Goal: Communication & Community: Ask a question

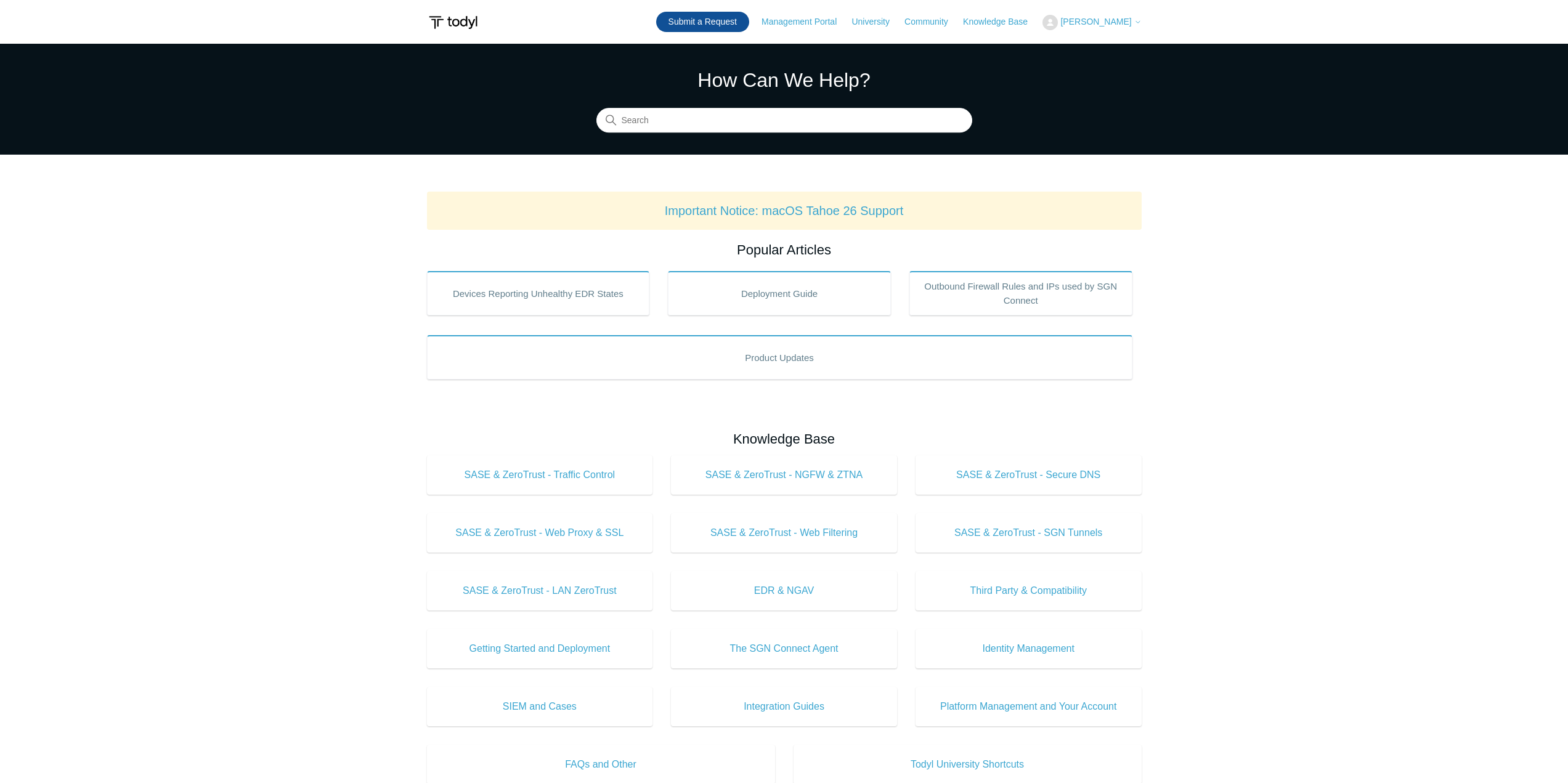
click at [687, 20] on link "Submit a Request" at bounding box center [702, 22] width 93 height 20
click at [708, 117] on input "Search" at bounding box center [785, 121] width 376 height 25
click at [715, 121] on input "Search" at bounding box center [785, 121] width 376 height 25
click at [774, 123] on input "Does Todyl enforce TLS 1.2 and 1.3" at bounding box center [785, 121] width 376 height 25
type input "Does Todyl enforce TLS 1.2 and 1.3"
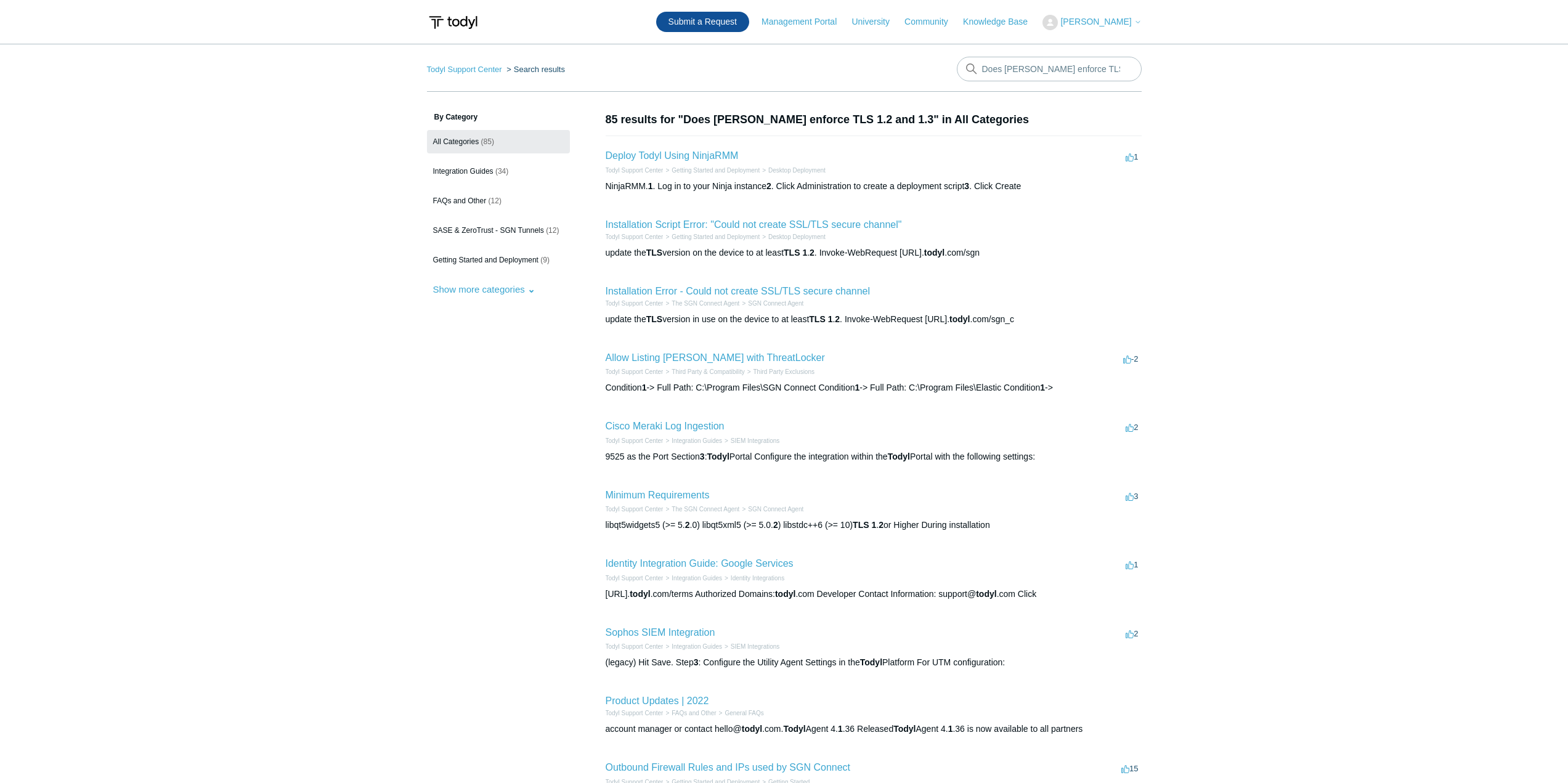
click at [726, 14] on link "Submit a Request" at bounding box center [702, 22] width 93 height 20
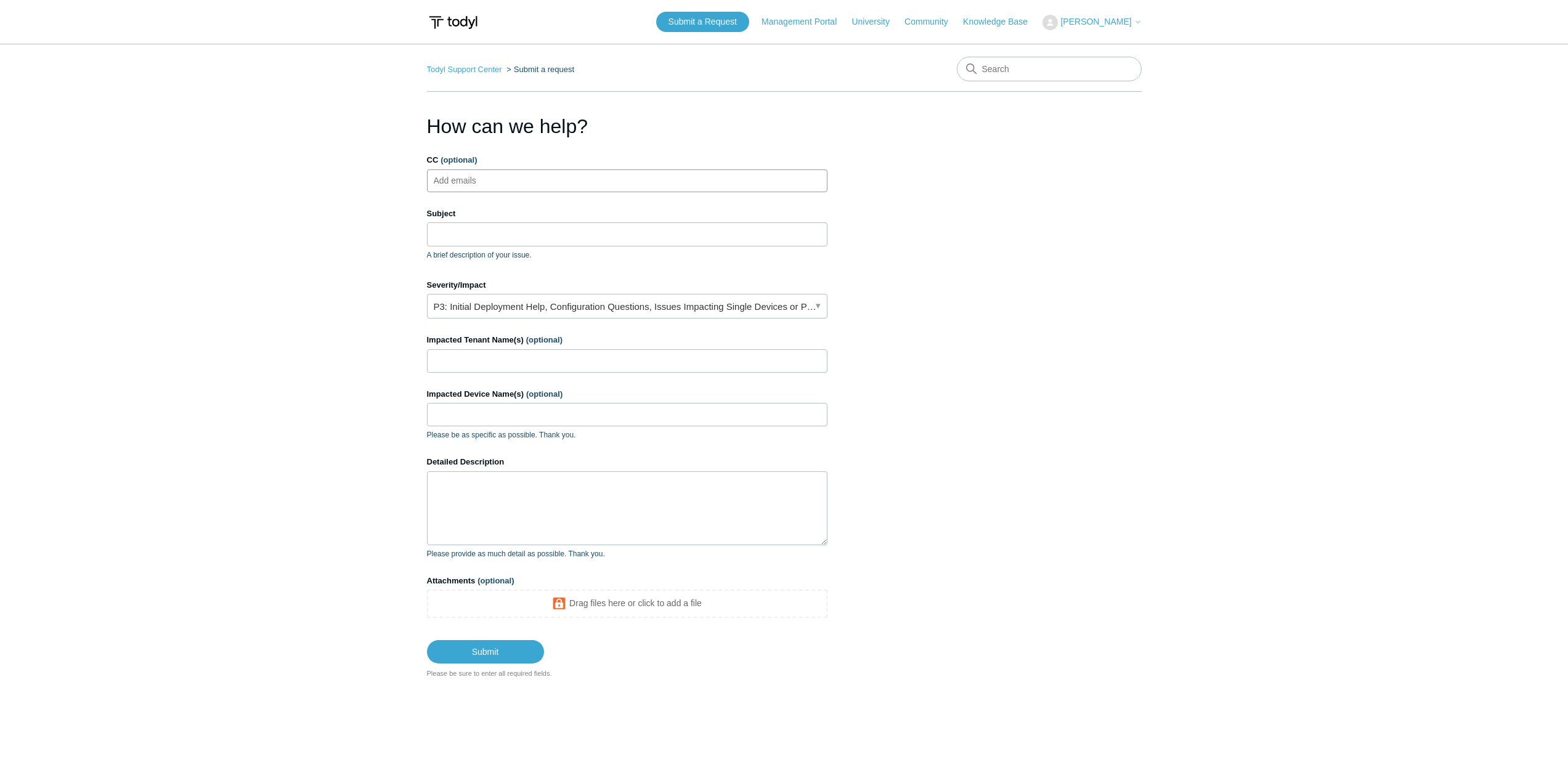
click at [606, 187] on ul "Add emails" at bounding box center [627, 181] width 400 height 23
click at [554, 236] on input "Subject" at bounding box center [627, 234] width 400 height 23
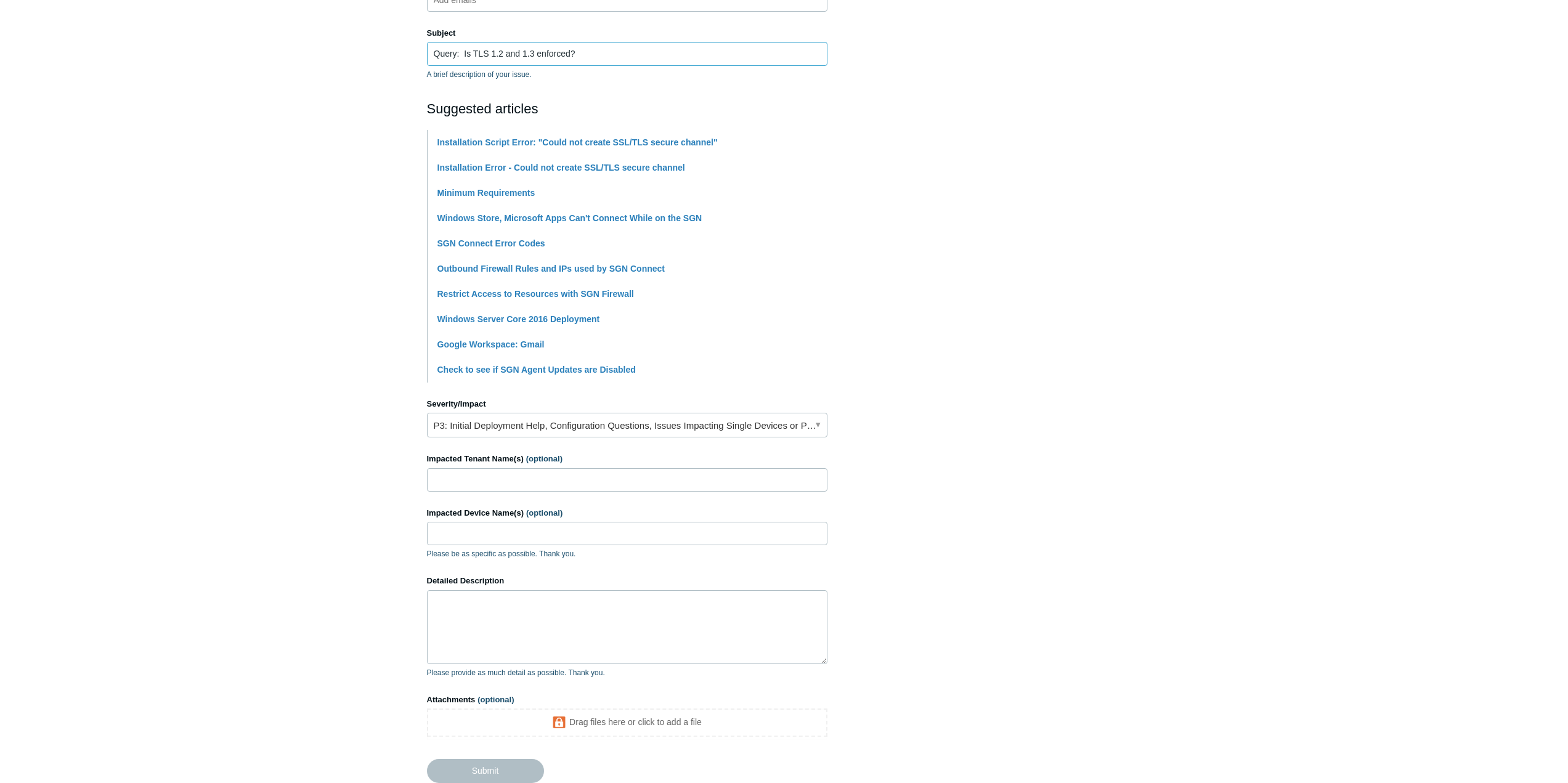
scroll to position [185, 0]
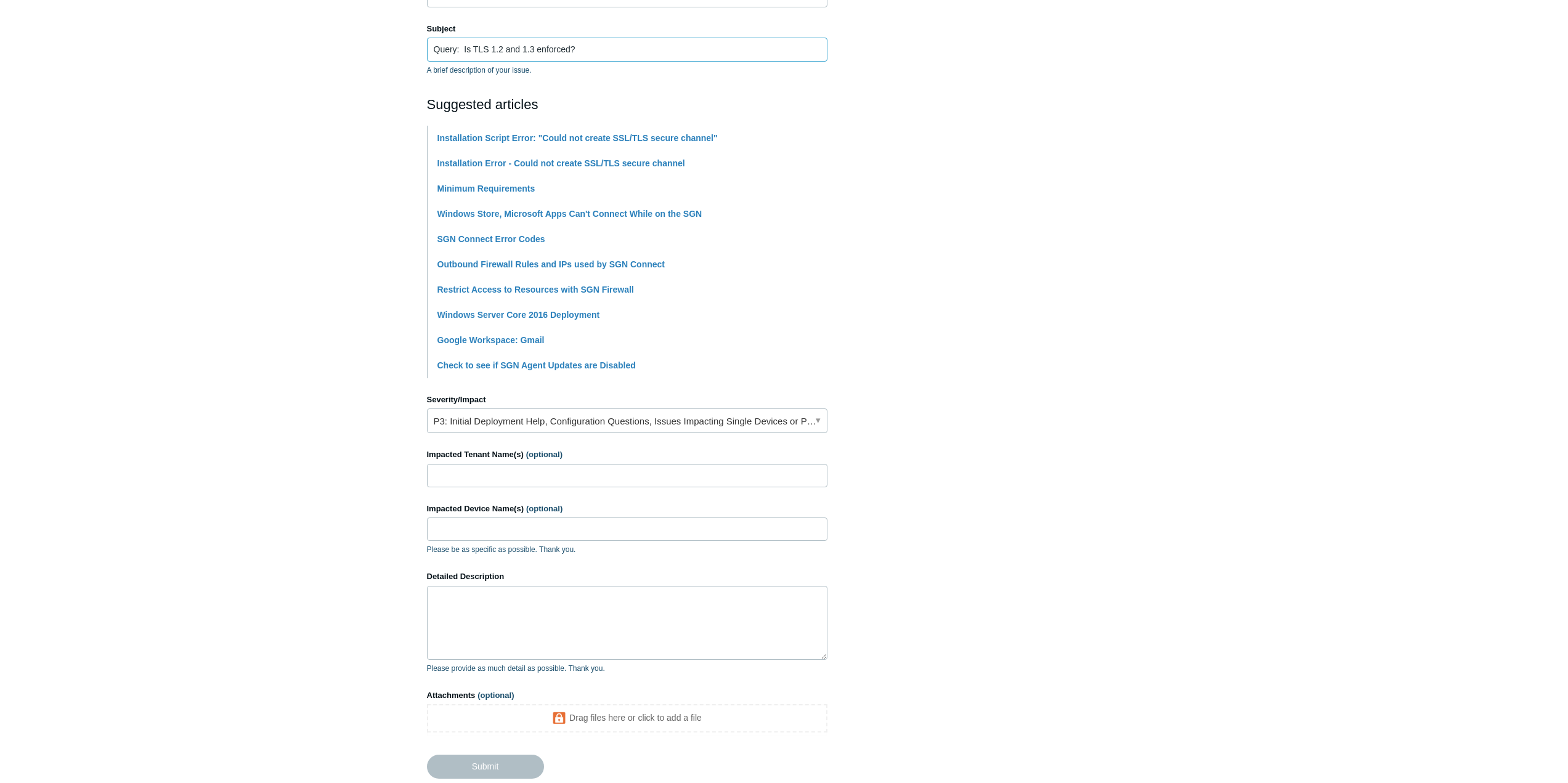
type input "Query: Is TLS 1.2 and 1.3 enforced?"
click at [549, 472] on input "Impacted Tenant Name(s) (optional)" at bounding box center [627, 476] width 400 height 23
type input "[PERSON_NAME]"
click at [528, 527] on input "Impacted Device Name(s) (optional)" at bounding box center [627, 529] width 400 height 23
type input "any"
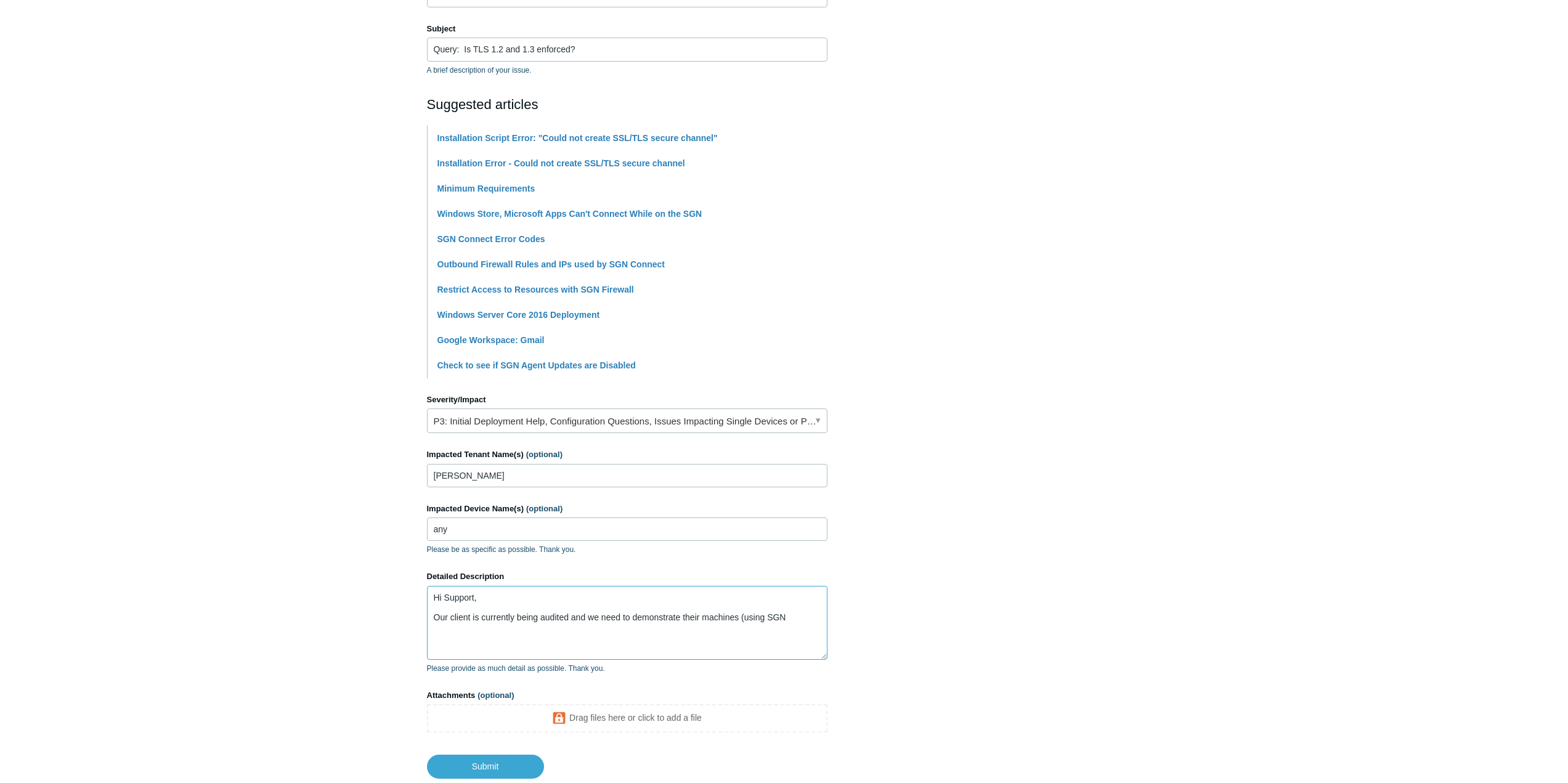
click at [795, 617] on textarea "Hi Support, Our client is currently being audited and we need to demonstrate th…" at bounding box center [627, 622] width 400 height 74
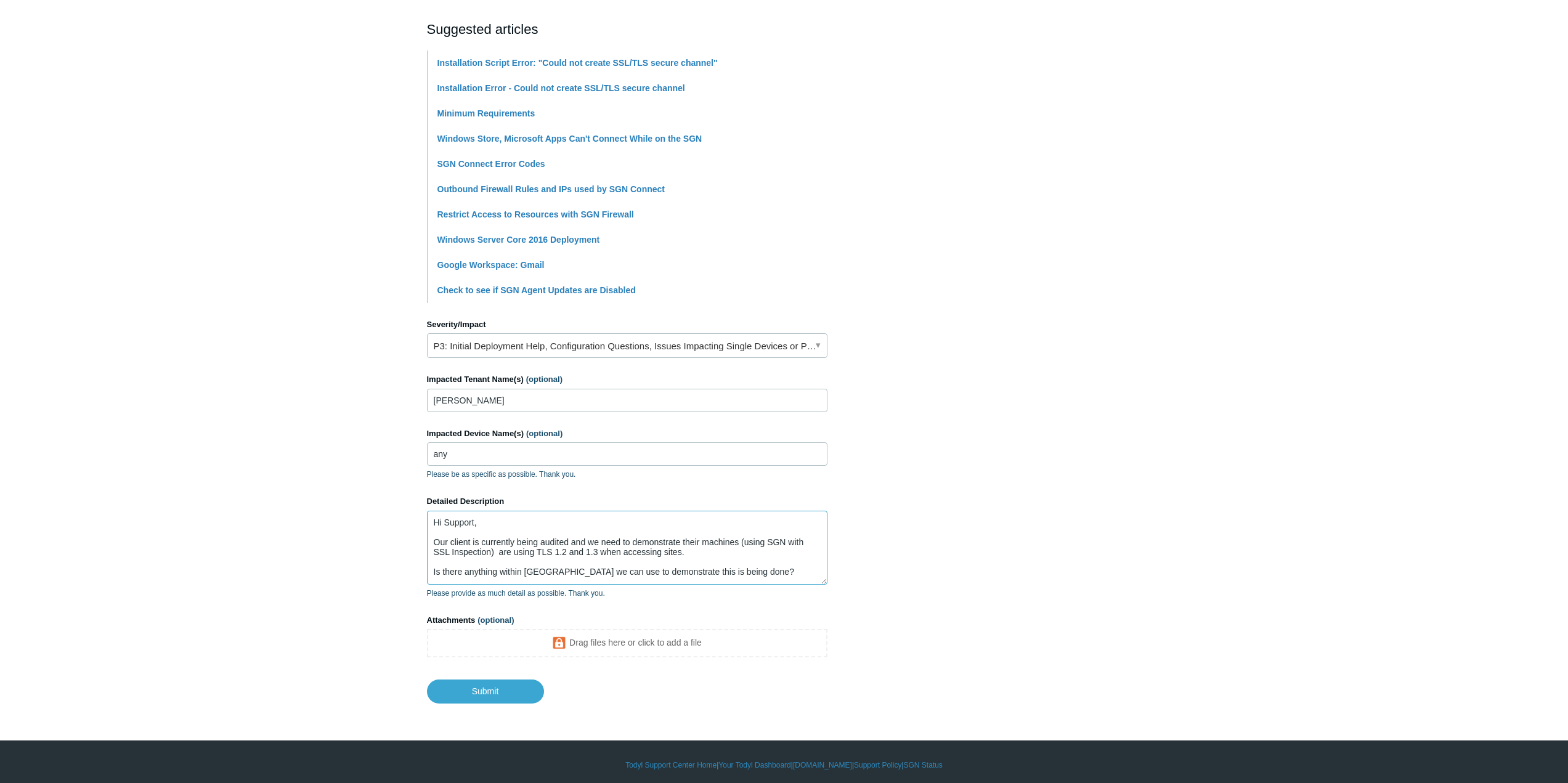
scroll to position [266, 0]
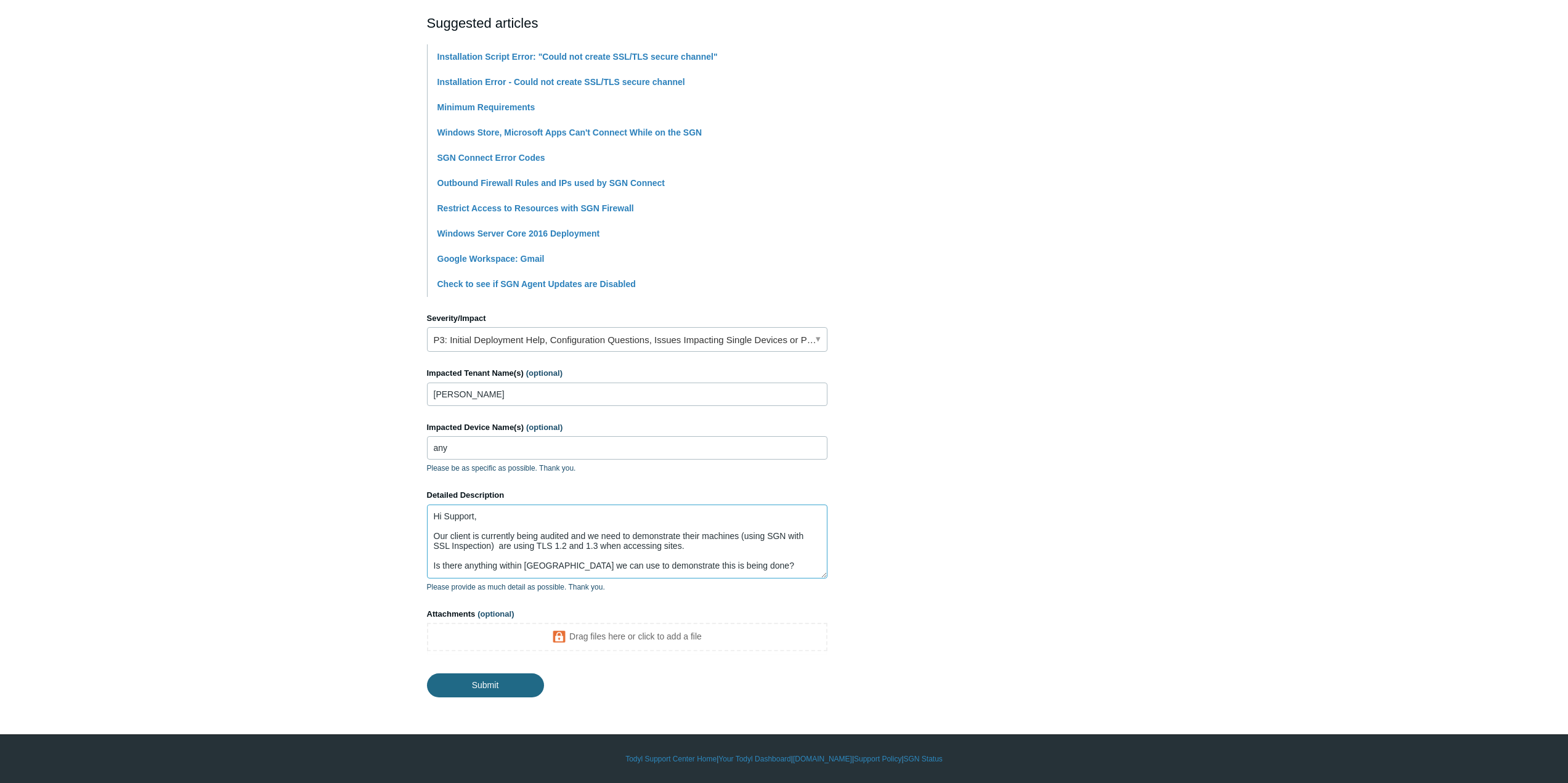
type textarea "Hi Support, Our client is currently being audited and we need to demonstrate th…"
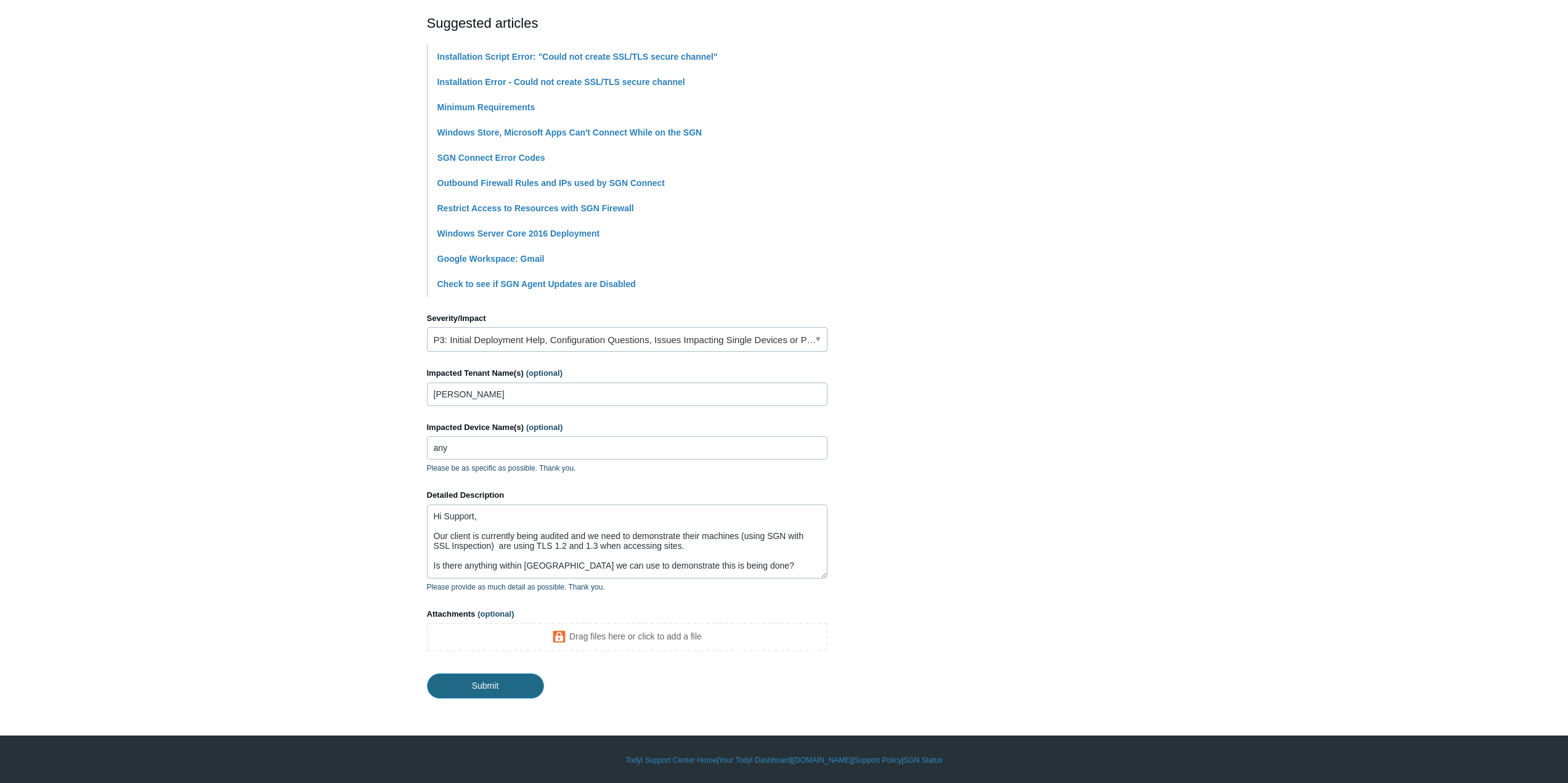
click at [508, 683] on input "Submit" at bounding box center [485, 686] width 117 height 25
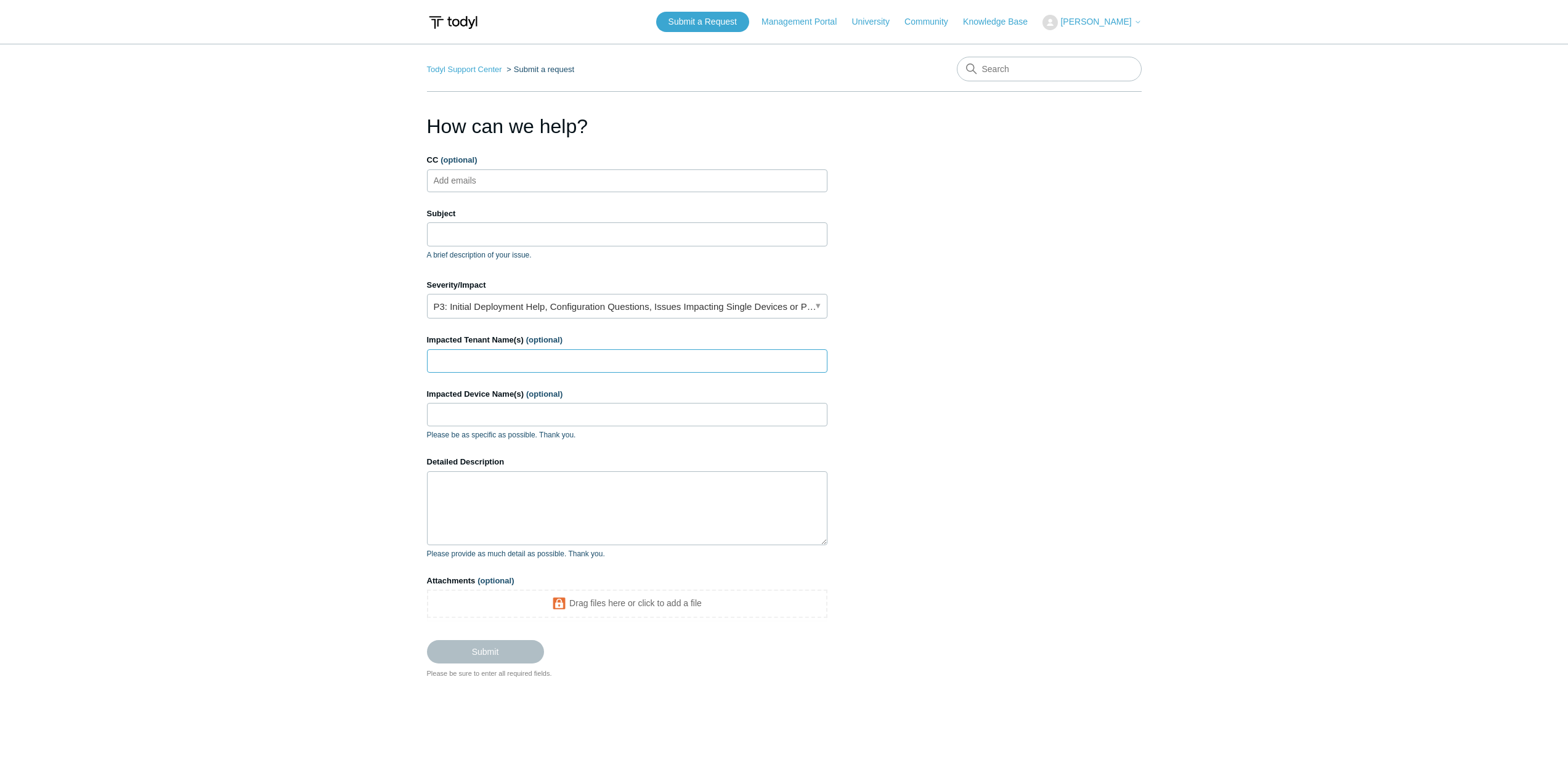
click at [464, 367] on input "Impacted Tenant Name(s) (optional)" at bounding box center [627, 361] width 400 height 23
type input "[PERSON_NAME]"
drag, startPoint x: 484, startPoint y: 401, endPoint x: 486, endPoint y: 413, distance: 12.2
click at [486, 413] on input "Impacted Device Name(s) (optional)" at bounding box center [627, 414] width 400 height 23
type input "HHAPP01"
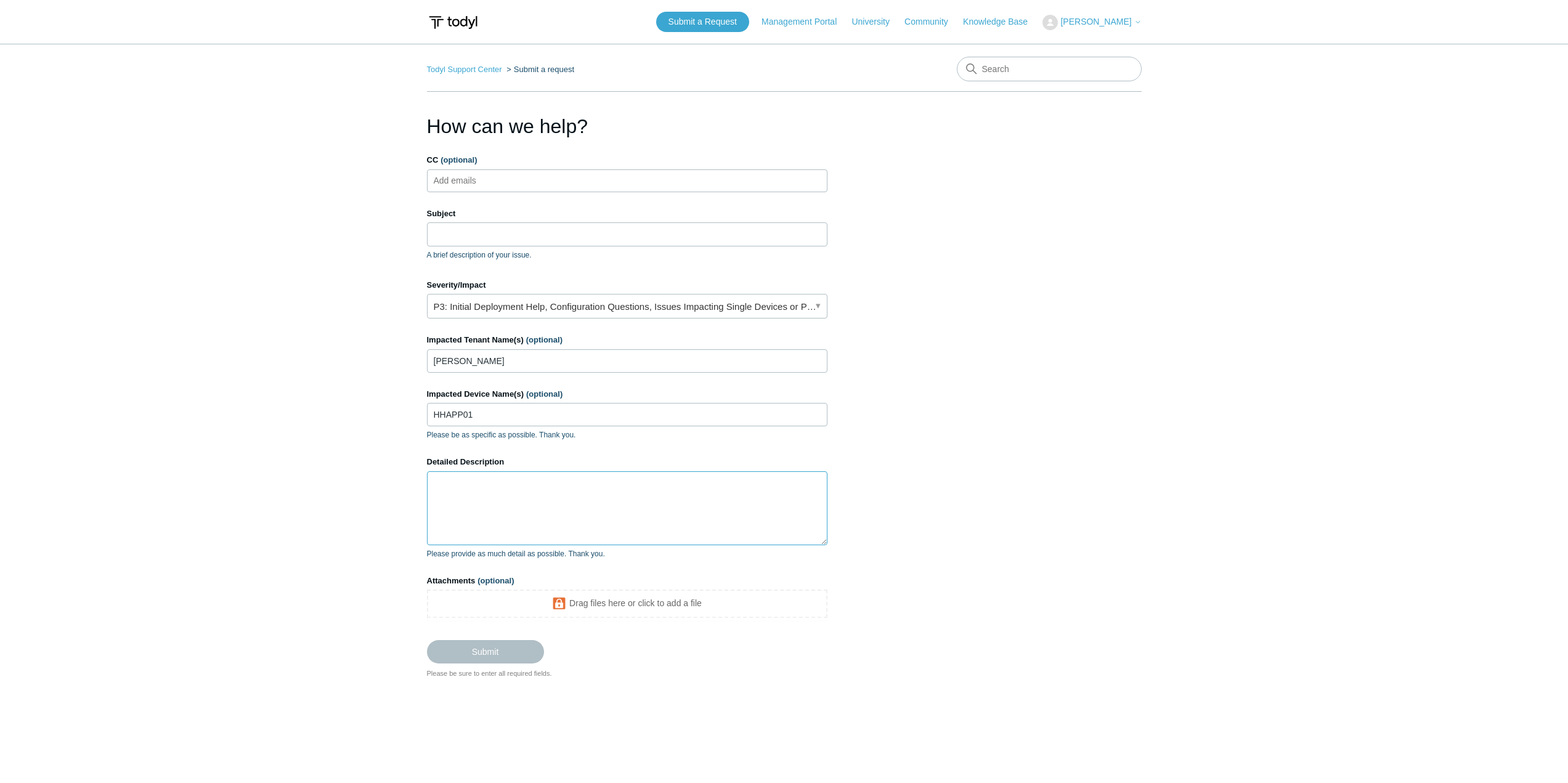
click at [508, 493] on textarea "Detailed Description" at bounding box center [627, 508] width 400 height 74
click at [463, 228] on input "Subject" at bounding box center [627, 234] width 400 height 23
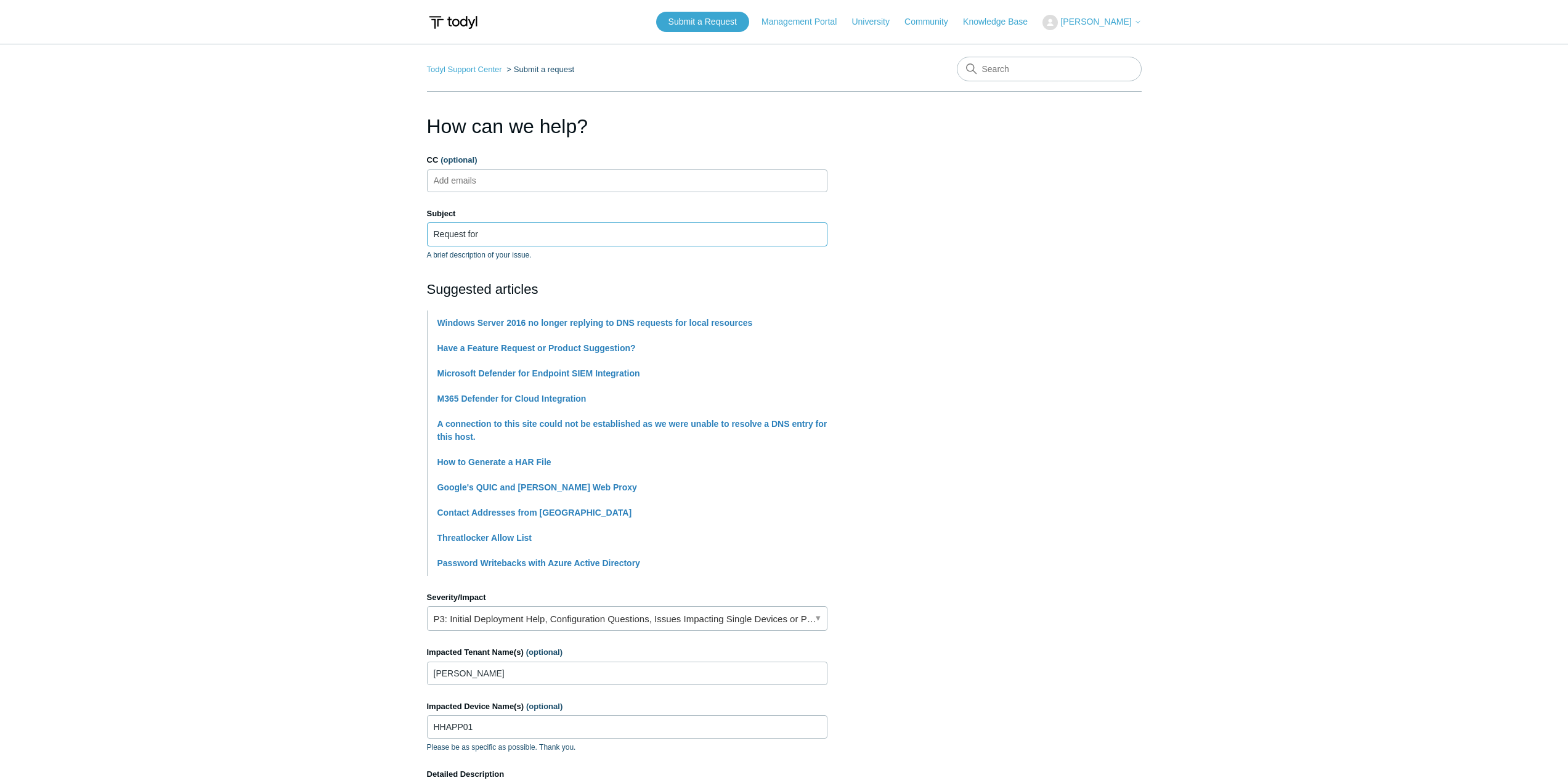
drag, startPoint x: 512, startPoint y: 239, endPoint x: 166, endPoint y: 210, distance: 347.2
click at [166, 210] on main "Todyl Support Center Submit a request How can we help? CC (optional) Add emails…" at bounding box center [784, 517] width 1568 height 947
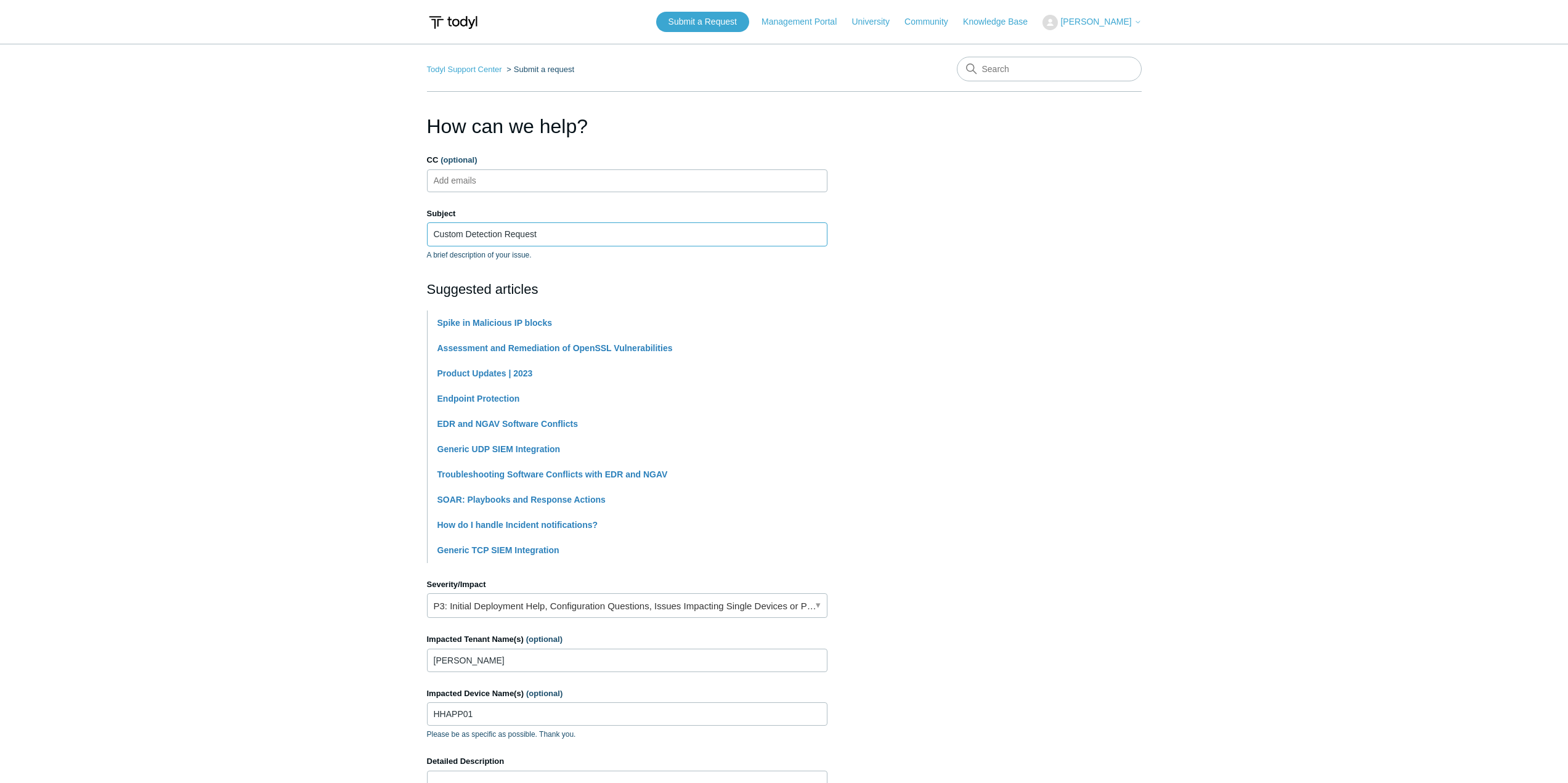
type input "Custom Detection Request"
drag, startPoint x: 225, startPoint y: 466, endPoint x: 231, endPoint y: 465, distance: 6.1
click at [225, 465] on main "Todyl Support Center Submit a request How can we help? CC (optional) Add emails…" at bounding box center [784, 511] width 1568 height 934
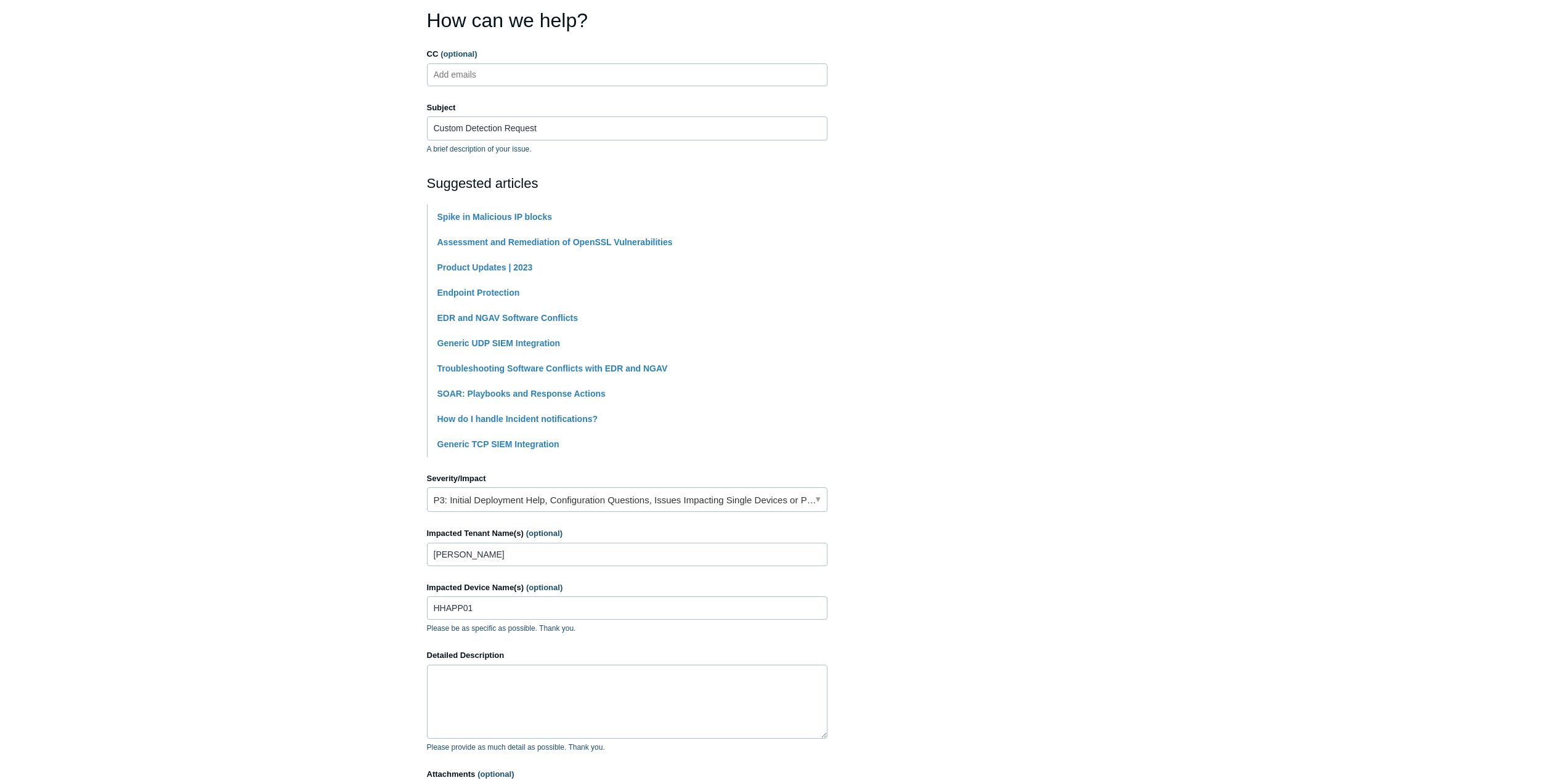
scroll to position [281, 0]
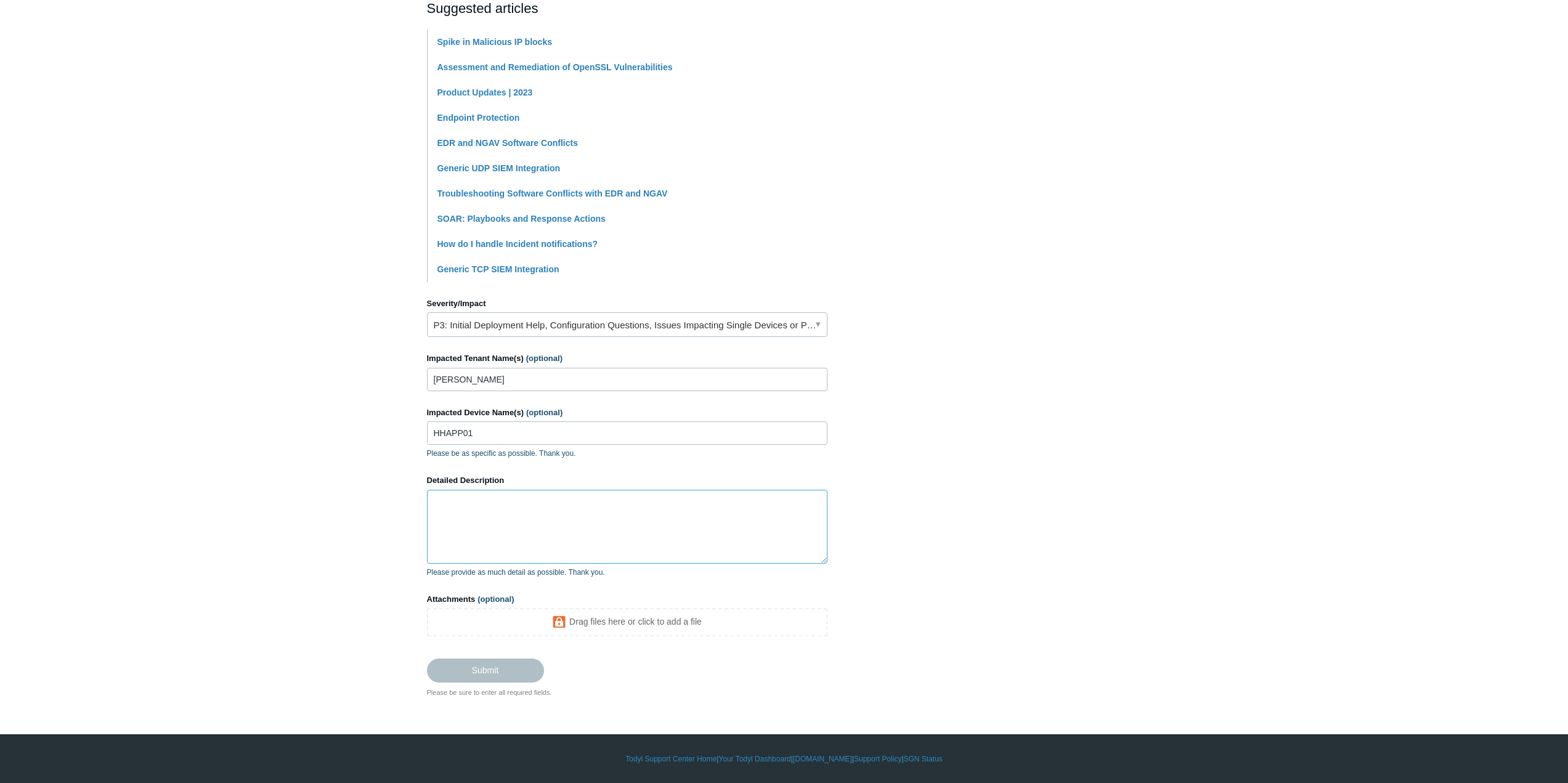
click at [445, 523] on textarea "Detailed Description" at bounding box center [627, 526] width 400 height 74
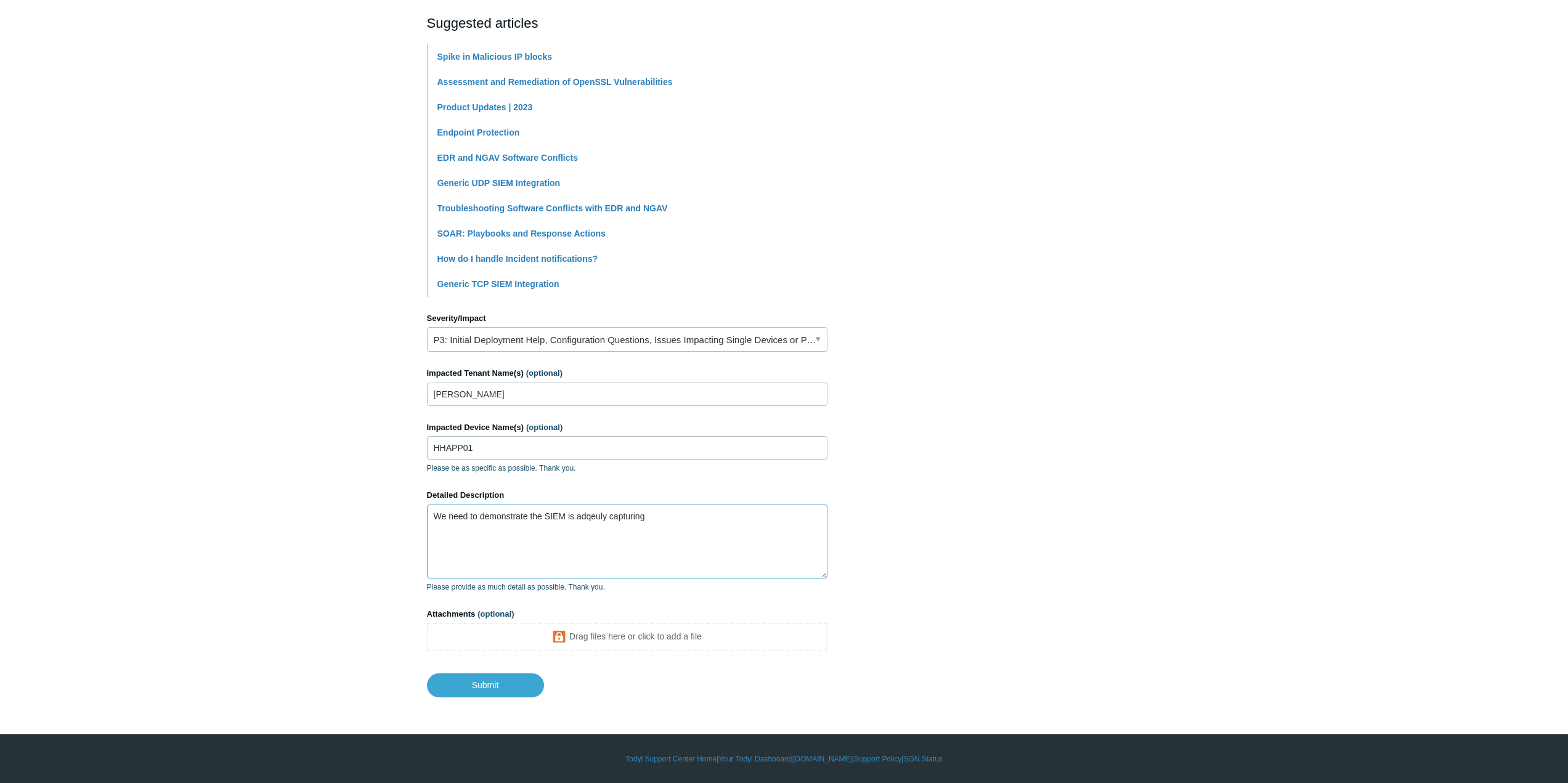
click at [591, 515] on textarea "We need to demonstrate the SIEM is adqeuly capturing" at bounding box center [627, 541] width 400 height 74
click at [701, 526] on textarea "We need to demonstrate the SIEM is adequately capturing" at bounding box center [627, 541] width 400 height 74
click at [519, 551] on textarea "We need to demonstrate the SIEM is adequately capturing critical events. Please…" at bounding box center [627, 541] width 400 height 74
paste textarea
click at [537, 540] on textarea "We need to demonstrate the SIEM is adequately capturing critical events. Please…" at bounding box center [627, 541] width 400 height 74
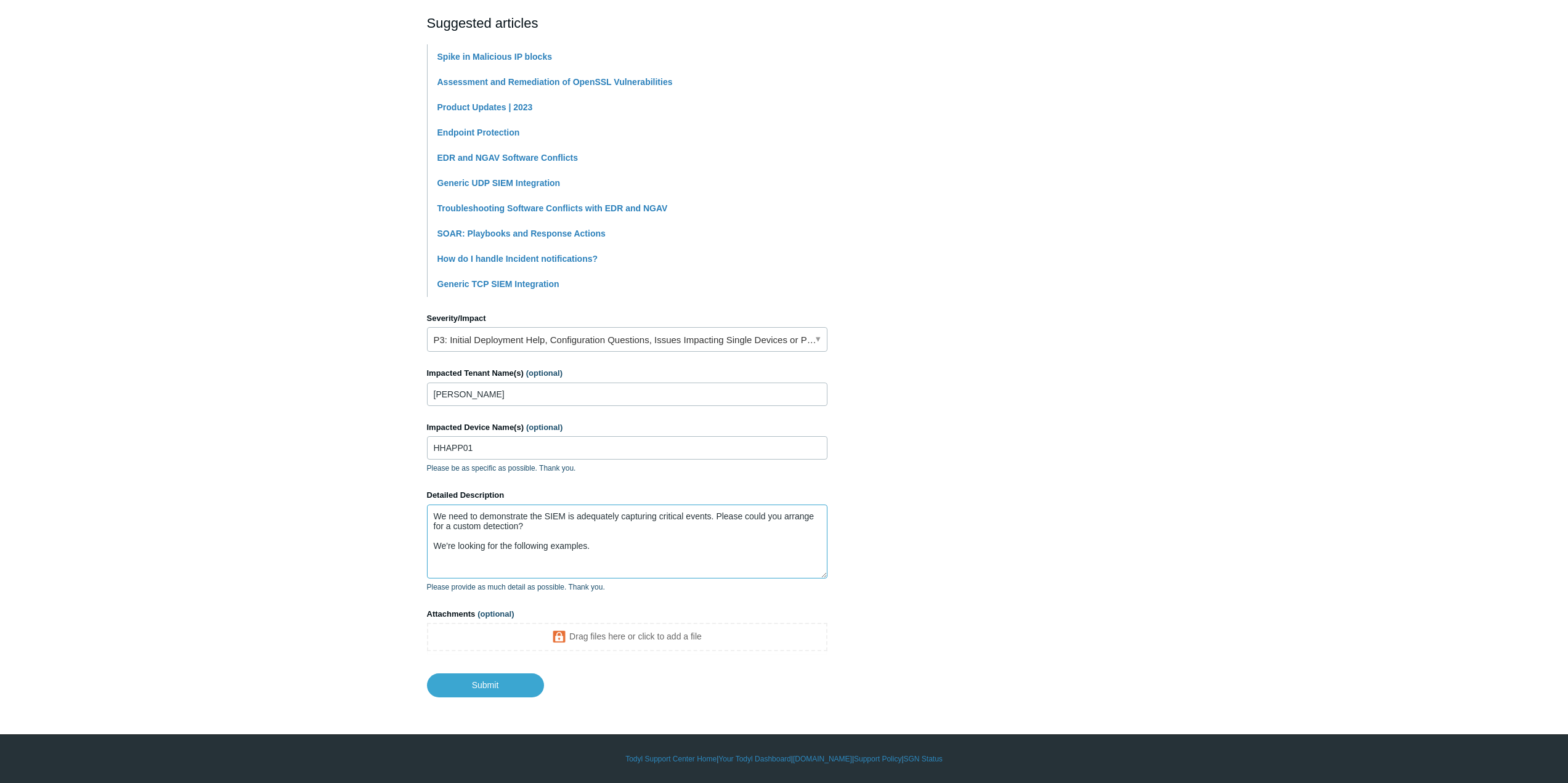
click at [579, 555] on textarea "We need to demonstrate the SIEM is adequately capturing critical events. Please…" at bounding box center [627, 541] width 400 height 74
click at [453, 554] on textarea "We need to demonstrate the SIEM is adequately capturing critical events. Please…" at bounding box center [627, 541] width 400 height 74
click at [532, 526] on textarea "We need to demonstrate the SIEM is adequately capturing critical events. Please…" at bounding box center [627, 541] width 400 height 74
drag, startPoint x: 592, startPoint y: 545, endPoint x: 593, endPoint y: 563, distance: 18.0
click at [592, 547] on textarea "We need to demonstrate the SIEM is adequately capturing critical events. Please…" at bounding box center [627, 541] width 400 height 74
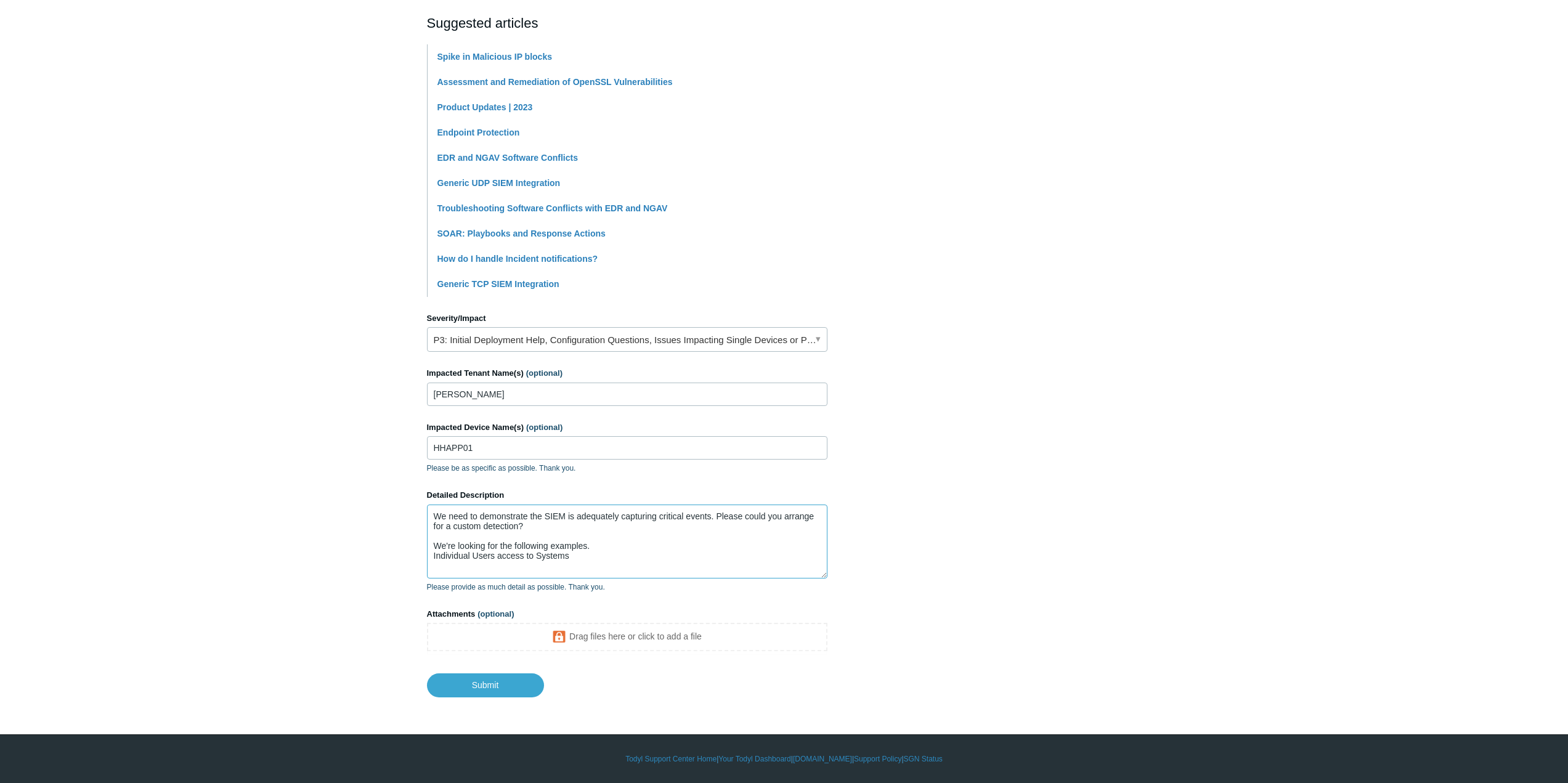
click at [586, 562] on textarea "We need to demonstrate the SIEM is adequately capturing critical events. Please…" at bounding box center [627, 541] width 400 height 74
click at [588, 555] on textarea "We need to demonstrate the SIEM is adequately capturing critical events. Please…" at bounding box center [627, 541] width 400 height 74
click at [433, 554] on textarea "We need to demonstrate the SIEM is adequately capturing critical events. Please…" at bounding box center [627, 541] width 400 height 74
click at [670, 555] on textarea "We need to demonstrate the SIEM is adequately capturing critical events. Please…" at bounding box center [627, 541] width 400 height 74
click at [561, 566] on textarea "We need to demonstrate the SIEM is adequately capturing critical events. Please…" at bounding box center [627, 541] width 400 height 74
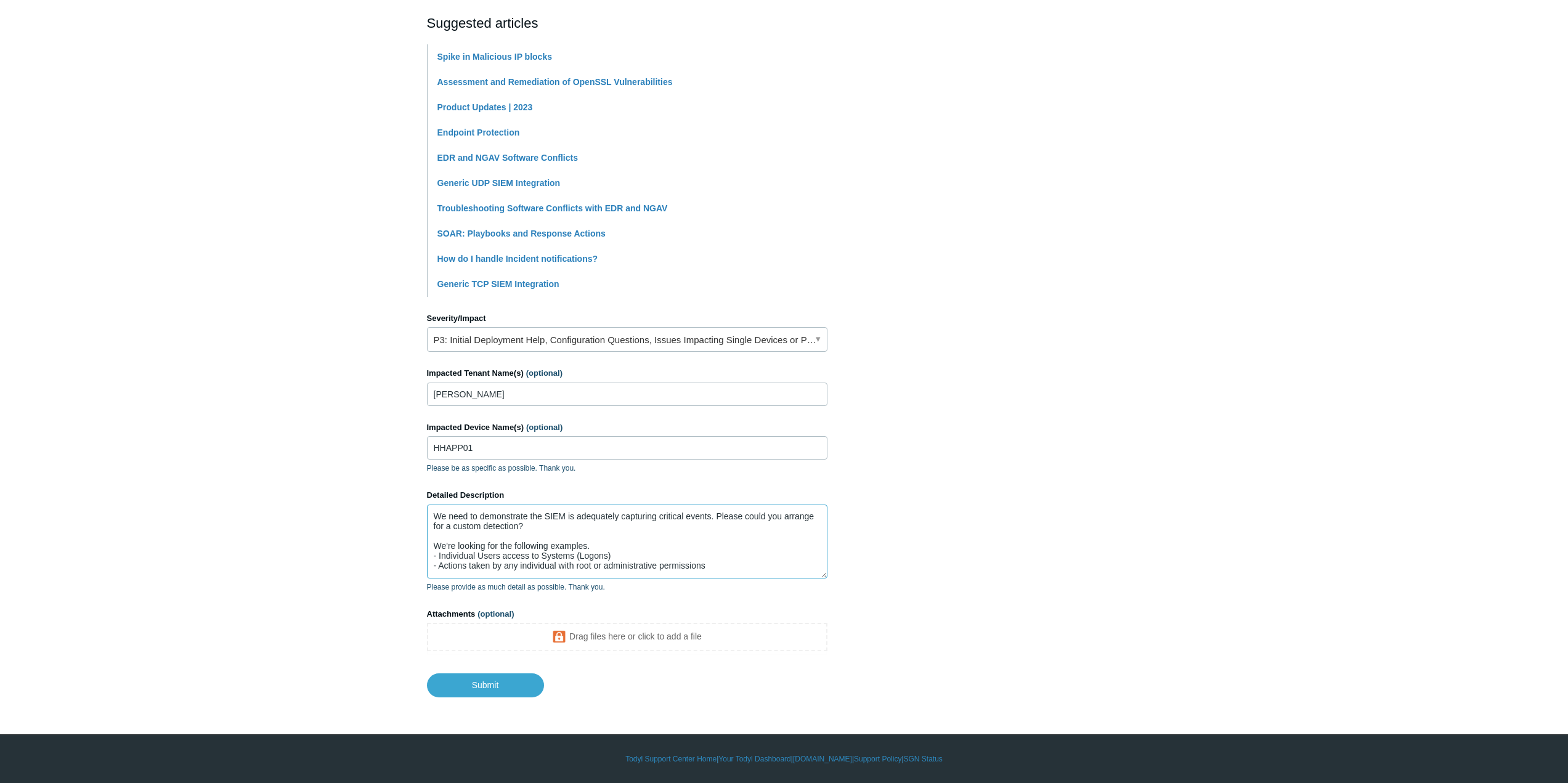
click at [717, 567] on textarea "We need to demonstrate the SIEM is adequately capturing critical events. Please…" at bounding box center [627, 541] width 400 height 74
click at [603, 574] on textarea "We need to demonstrate the SIEM is adequately capturing critical events. Please…" at bounding box center [627, 541] width 400 height 74
click at [609, 573] on textarea "We need to demonstrate the SIEM is adequately capturing critical events. Please…" at bounding box center [627, 541] width 400 height 74
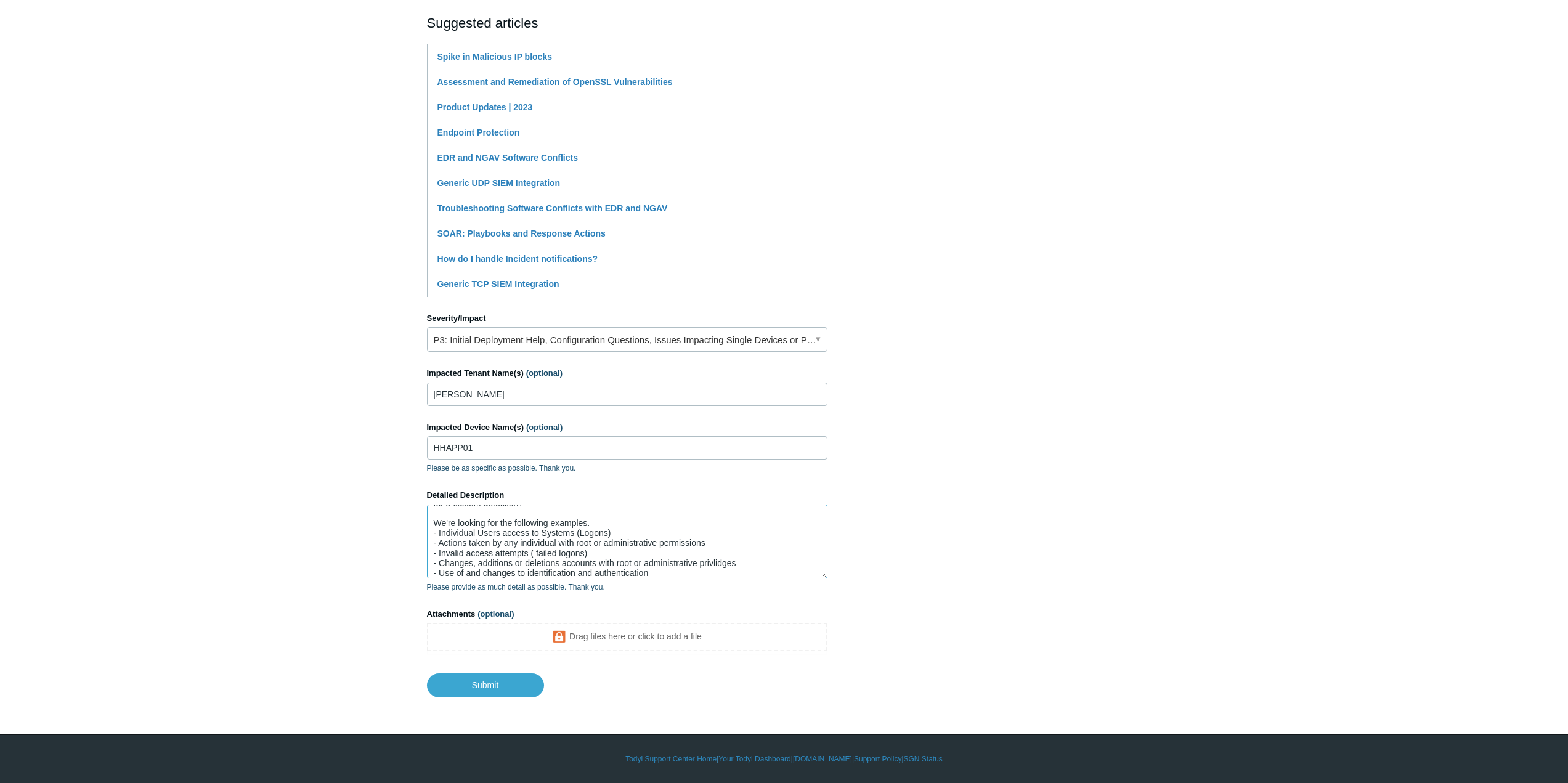
drag, startPoint x: 722, startPoint y: 570, endPoint x: 721, endPoint y: 563, distance: 7.1
click at [669, 568] on textarea "We need to demonstrate the SIEM is adequately capturing critical events. Please…" at bounding box center [627, 541] width 400 height 74
click at [805, 546] on textarea "We need to demonstrate the SIEM is adequately capturing critical events. Please…" at bounding box center [627, 541] width 400 height 74
click at [727, 535] on textarea "We need to demonstrate the SIEM is adequately capturing critical events. Please…" at bounding box center [627, 541] width 400 height 74
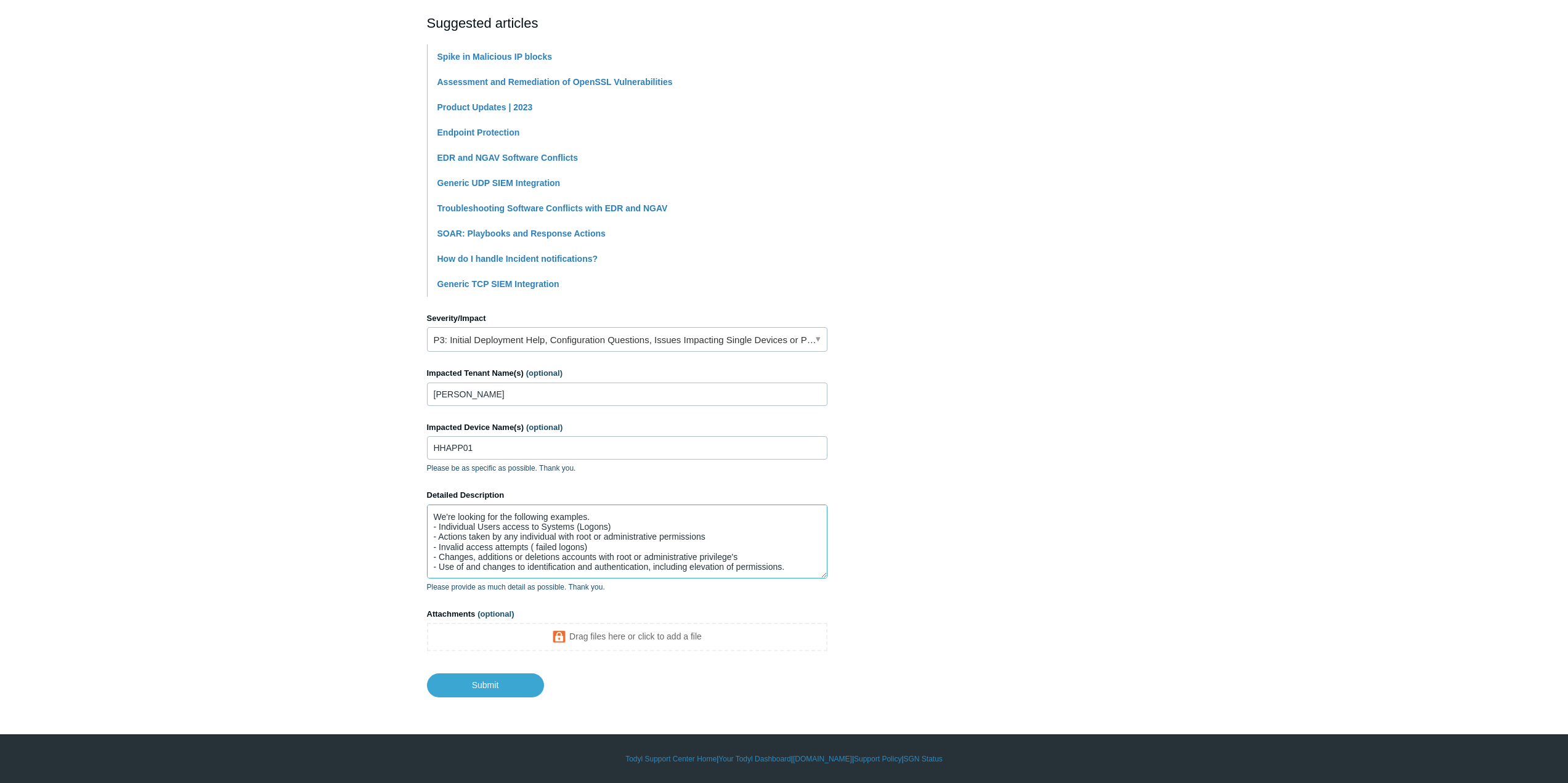
click at [727, 536] on textarea "We need to demonstrate the SIEM is adequately capturing critical events. Please…" at bounding box center [627, 541] width 400 height 74
drag, startPoint x: 784, startPoint y: 548, endPoint x: 790, endPoint y: 549, distance: 6.1
click at [785, 549] on textarea "We need to demonstrate the SIEM is adequately capturing critical events. Please…" at bounding box center [627, 541] width 400 height 74
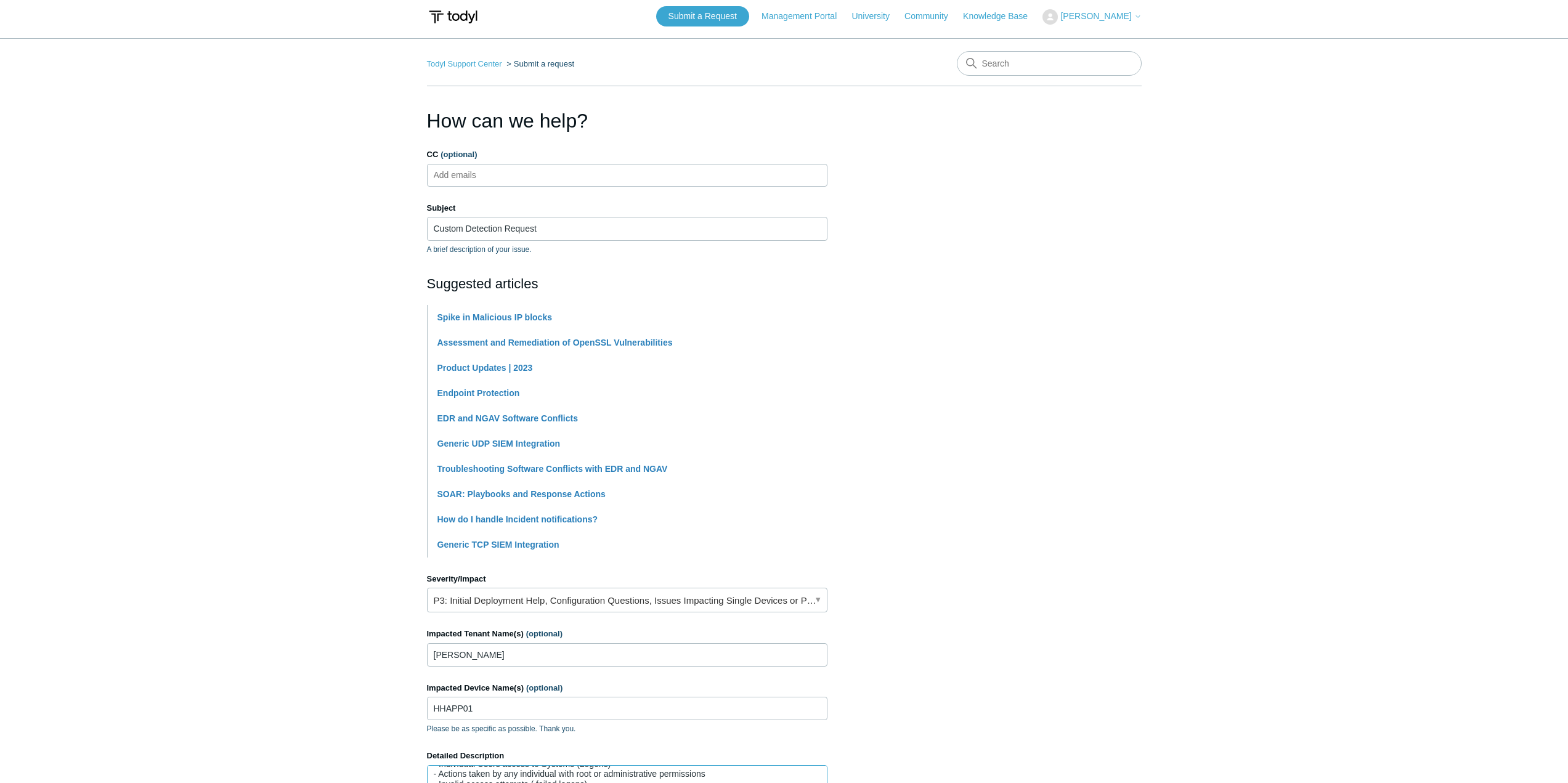
scroll to position [0, 0]
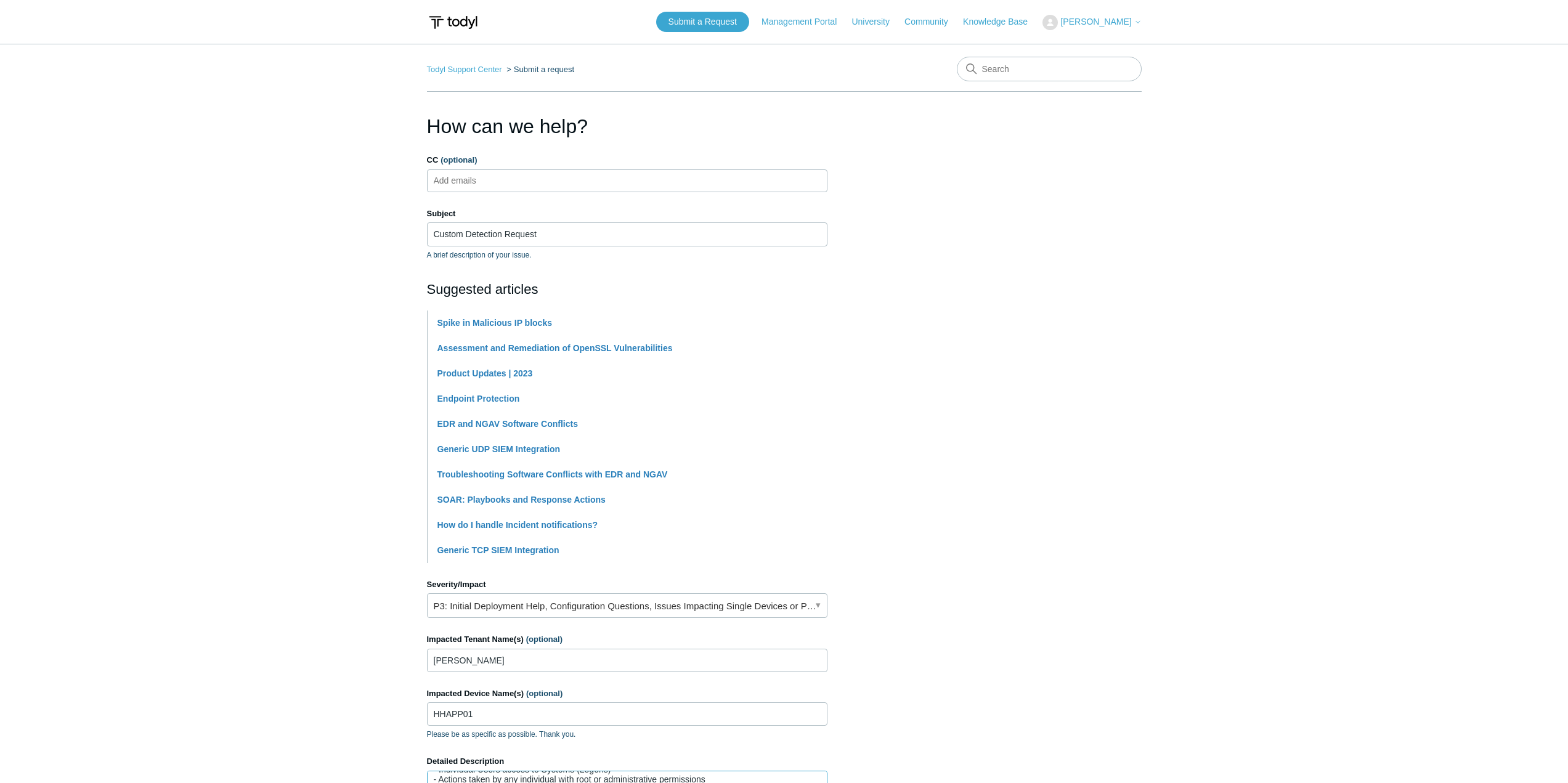
type textarea "We need to demonstrate the SIEM is adequately capturing critical events. Please…"
click at [625, 226] on input "Custom Detection Request" at bounding box center [627, 234] width 400 height 23
click at [535, 177] on ul "Add emails" at bounding box center [627, 181] width 400 height 23
click at [382, 202] on main "Todyl Support Center Submit a request How can we help? CC (optional) Add emails…" at bounding box center [784, 503] width 1568 height 919
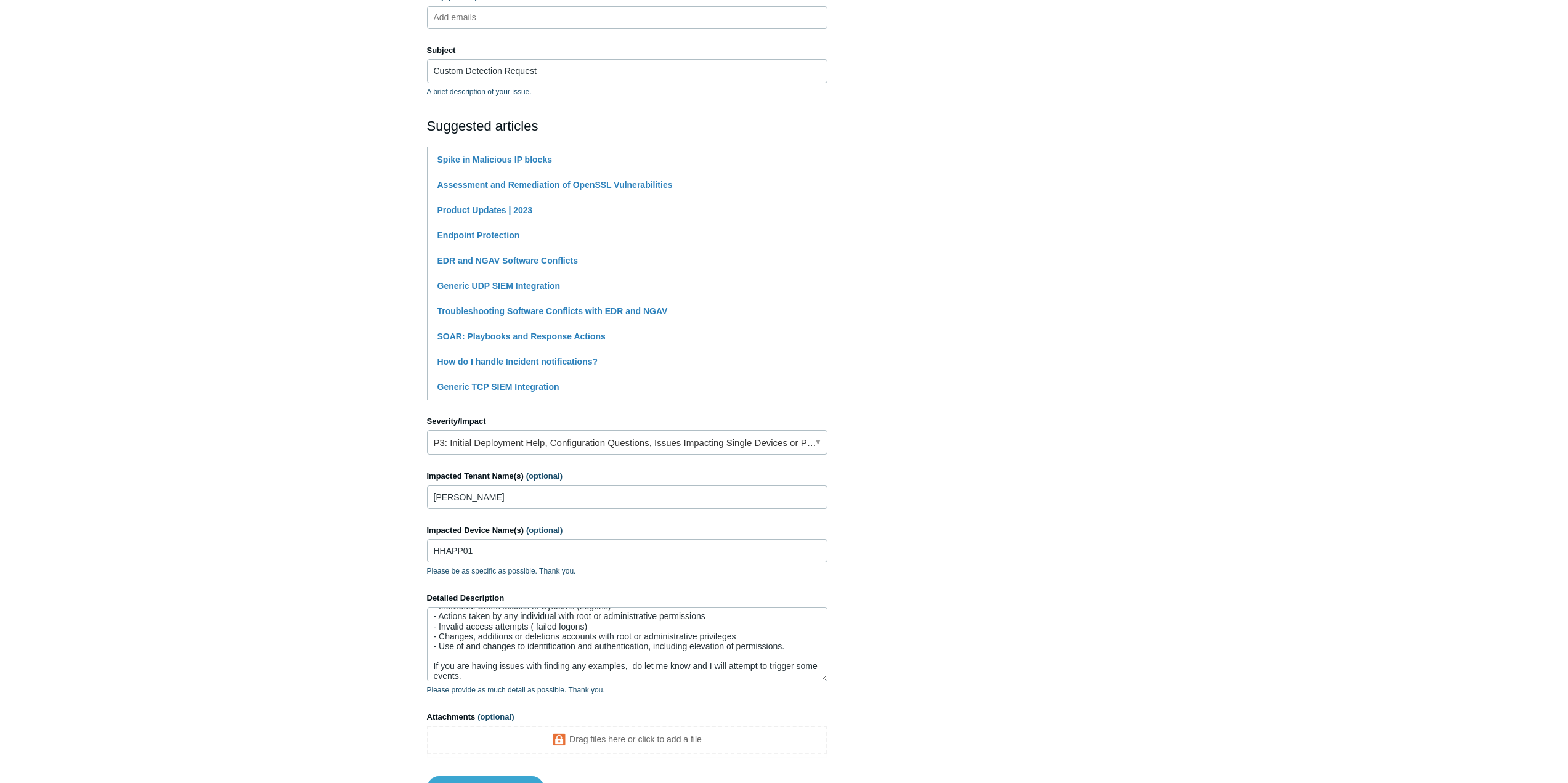
scroll to position [266, 0]
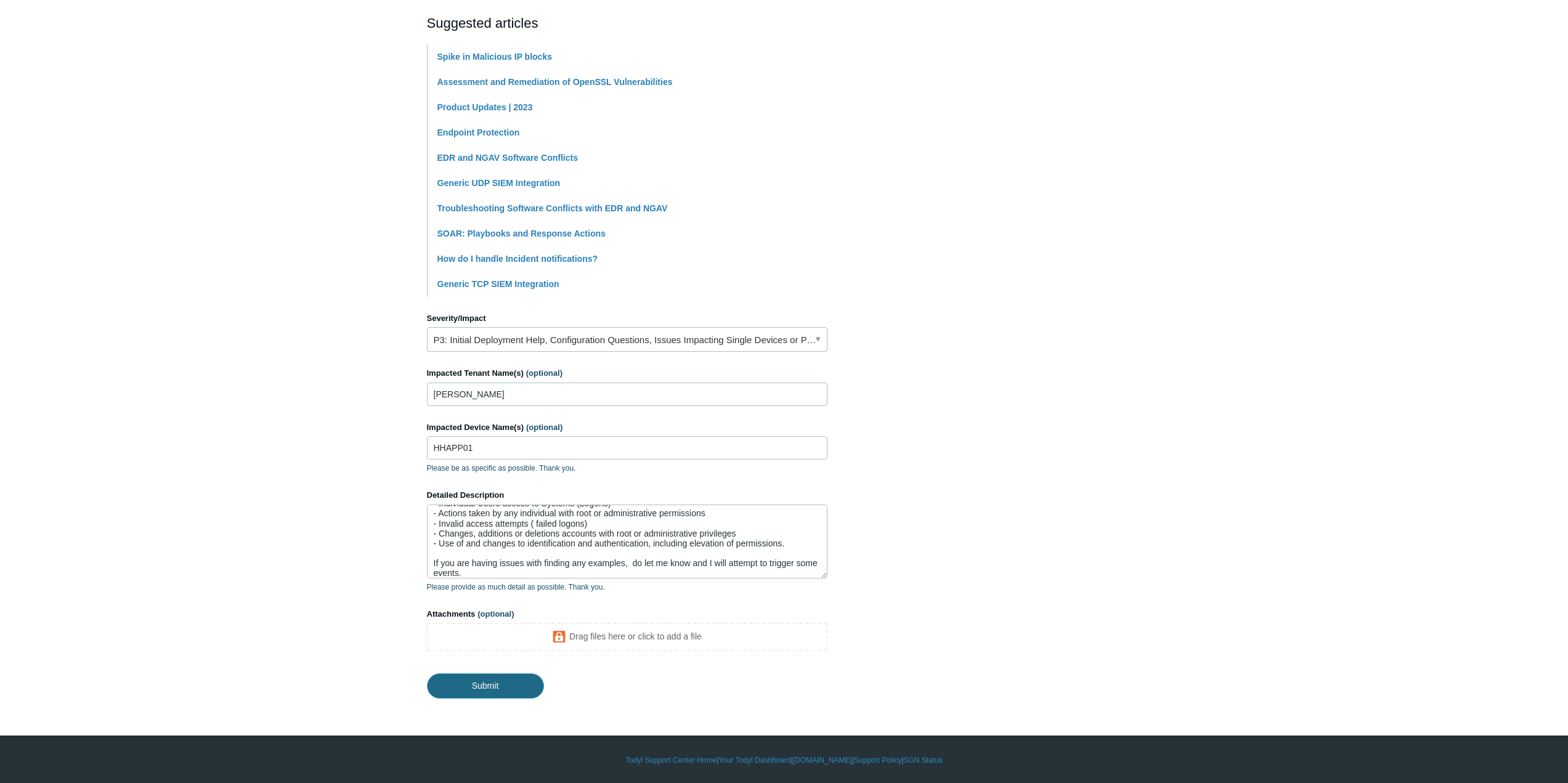
click at [484, 682] on input "Submit" at bounding box center [485, 686] width 117 height 25
